Goal: Book appointment/travel/reservation

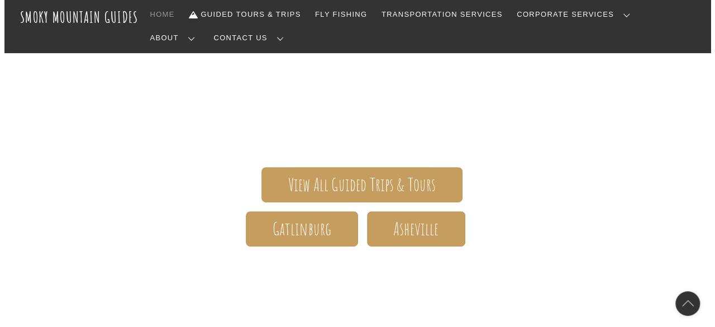
scroll to position [161, 0]
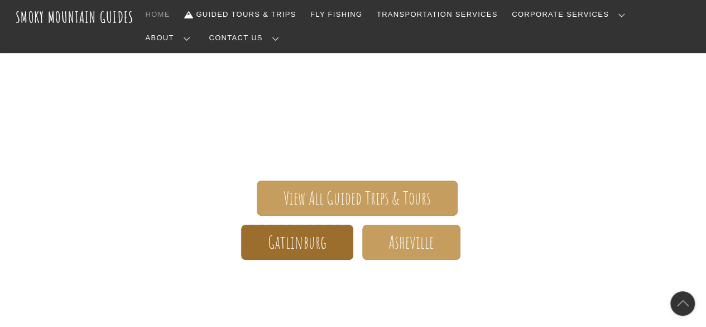
click at [337, 224] on link "Gatlinburg" at bounding box center [297, 241] width 112 height 35
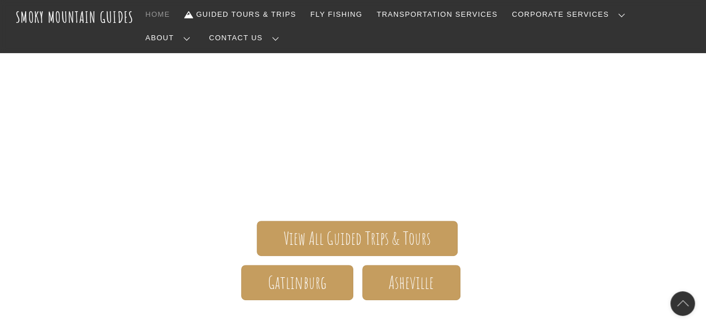
scroll to position [159, 0]
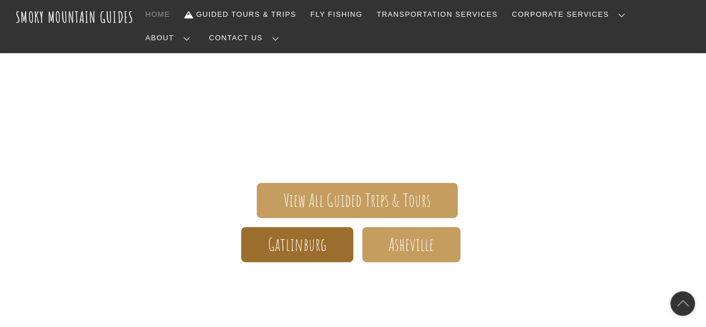
click at [331, 227] on link "Gatlinburg" at bounding box center [297, 244] width 112 height 35
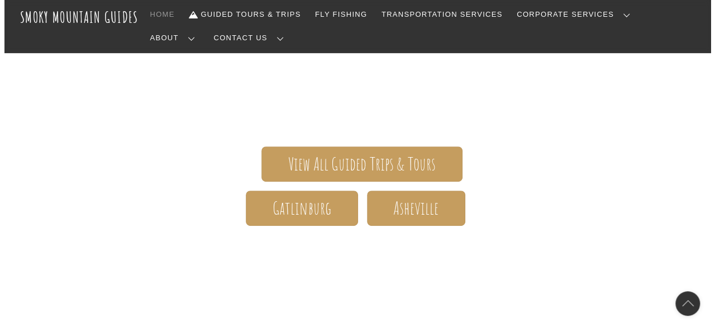
scroll to position [195, 0]
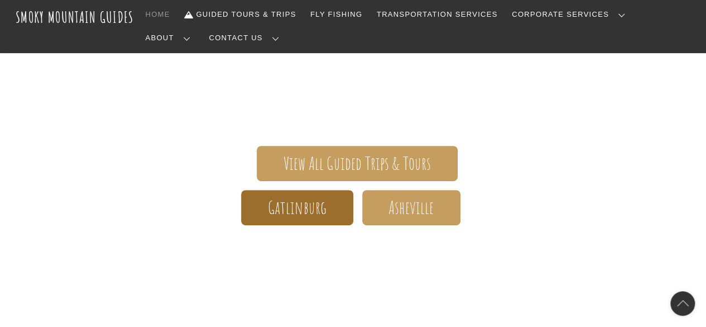
click at [321, 202] on span "Gatlinburg" at bounding box center [297, 208] width 59 height 12
